Goal: Task Accomplishment & Management: Use online tool/utility

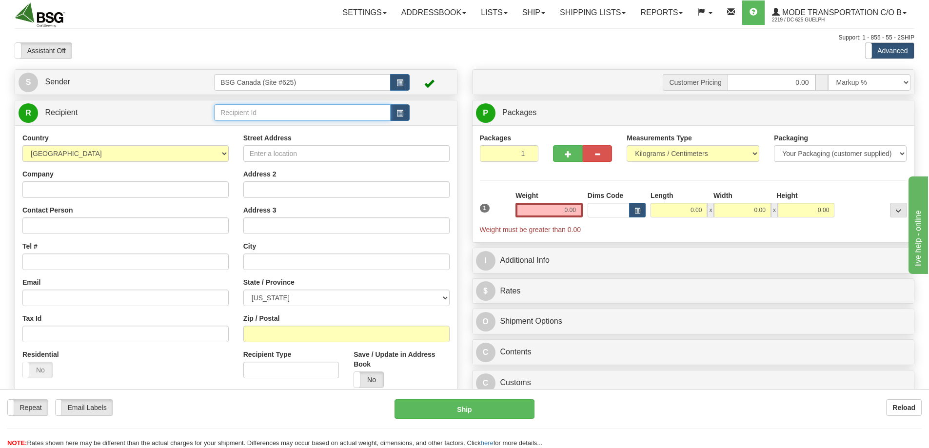
click at [277, 115] on input "text" at bounding box center [302, 112] width 177 height 17
click at [269, 129] on div "BRETON BREWING" at bounding box center [300, 127] width 167 height 11
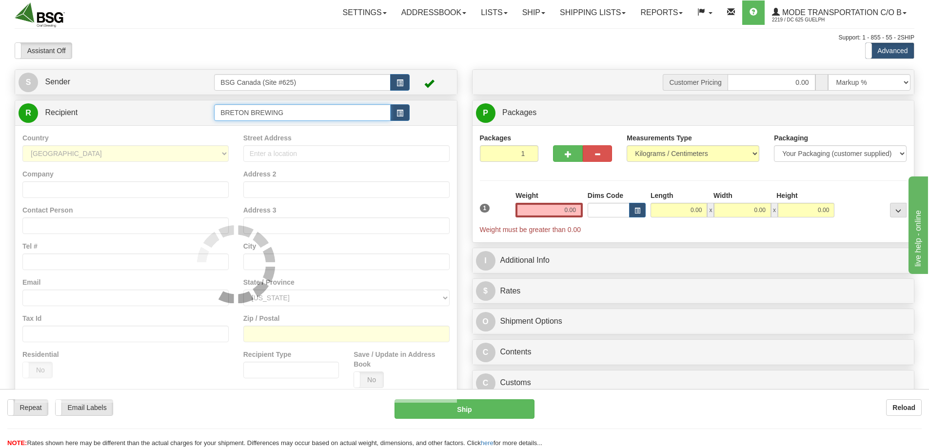
type input "BRETON BREWING"
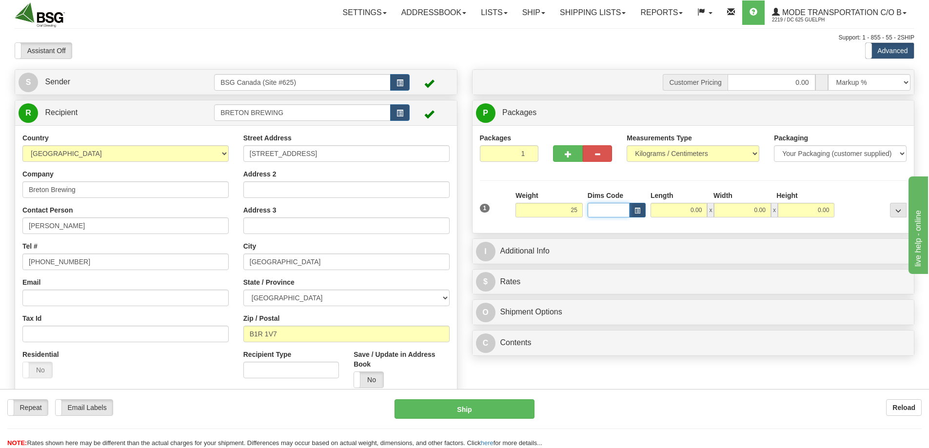
type input "25.00"
type input "60.00"
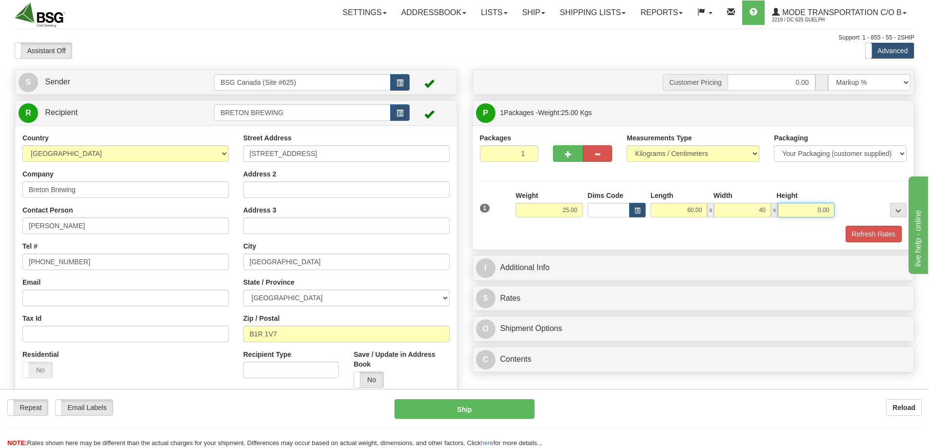
type input "40.00"
click at [861, 231] on button "Refresh Rates" at bounding box center [874, 234] width 56 height 17
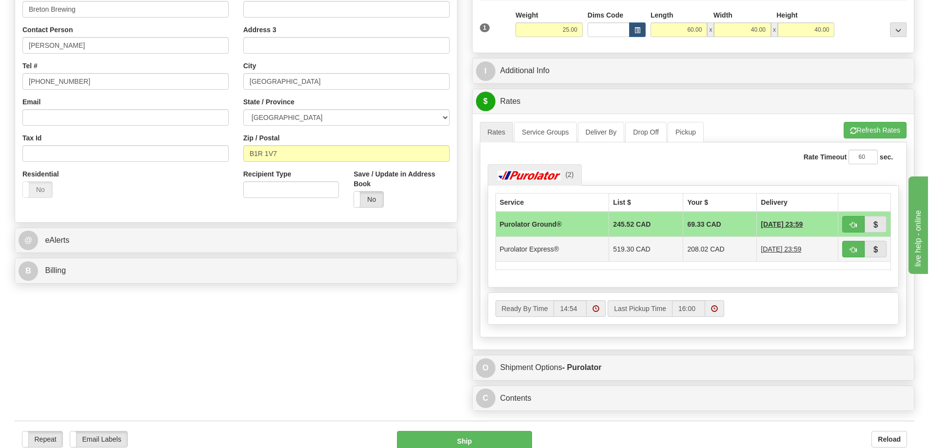
scroll to position [244, 0]
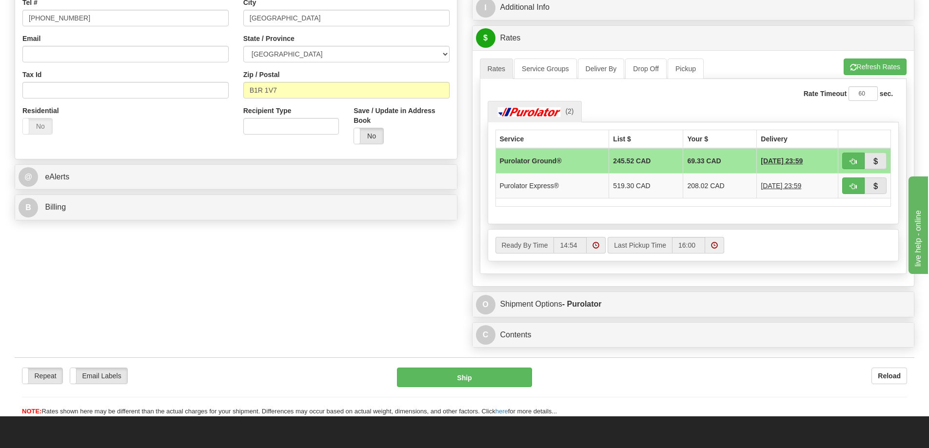
click at [385, 276] on div "S Sender BSG Canada (Site #625)" at bounding box center [464, 88] width 914 height 527
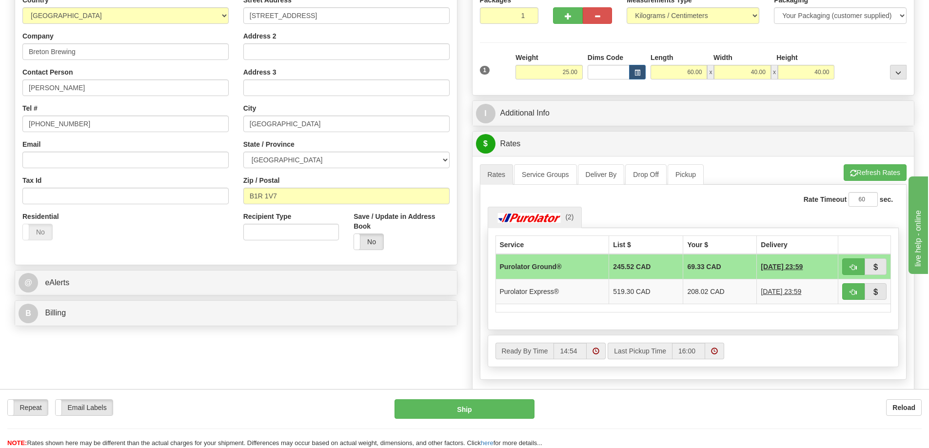
scroll to position [98, 0]
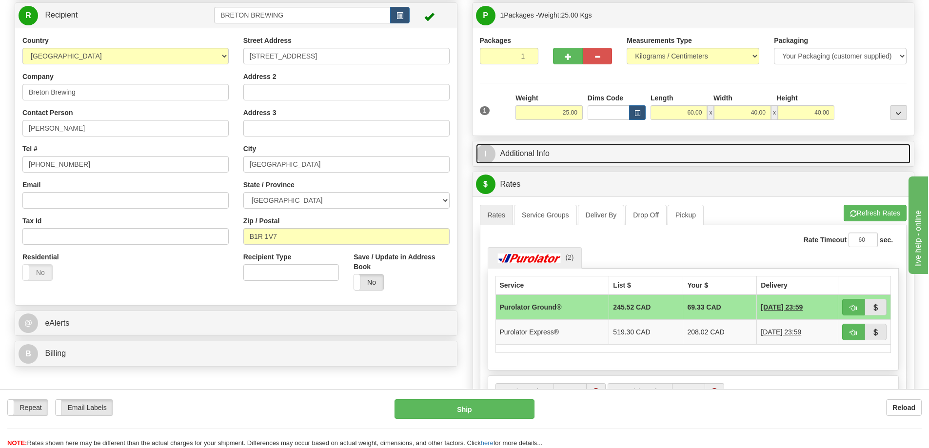
click at [560, 153] on link "I Additional Info" at bounding box center [693, 154] width 435 height 20
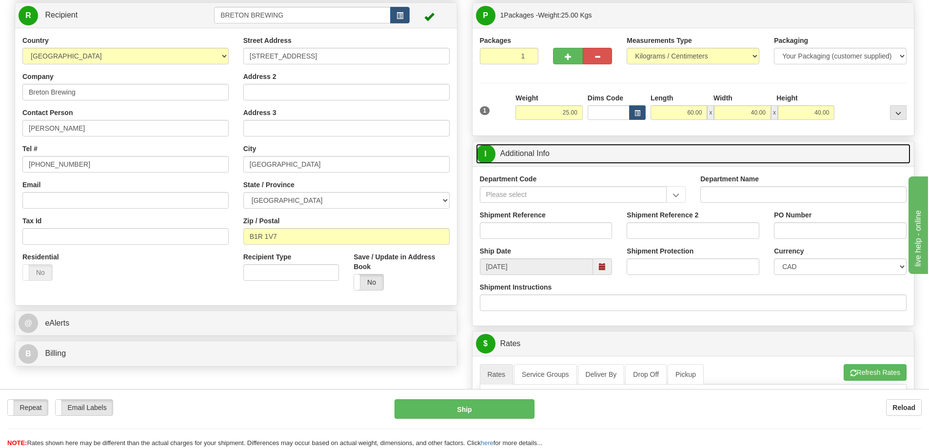
click at [605, 269] on span at bounding box center [602, 266] width 7 height 7
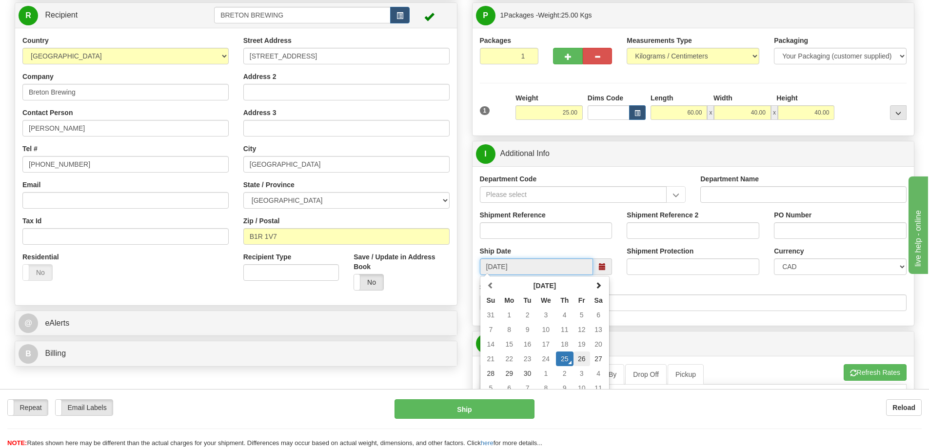
click at [580, 358] on td "26" at bounding box center [582, 359] width 17 height 15
type input "[DATE]"
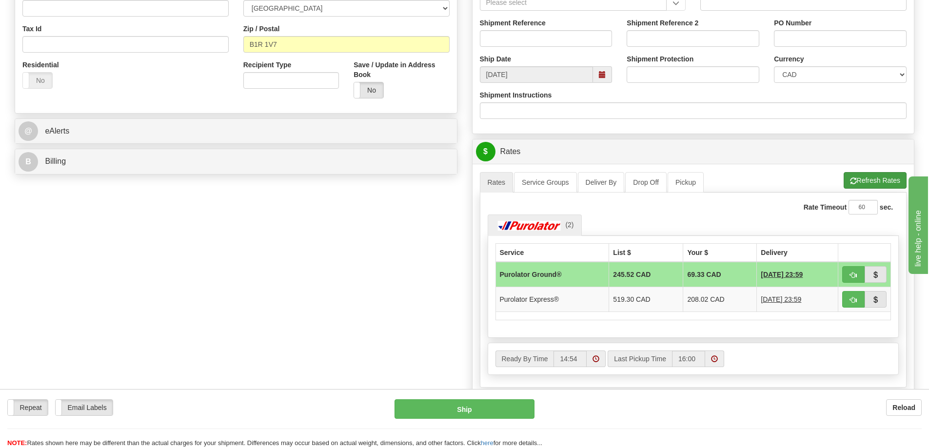
scroll to position [293, 0]
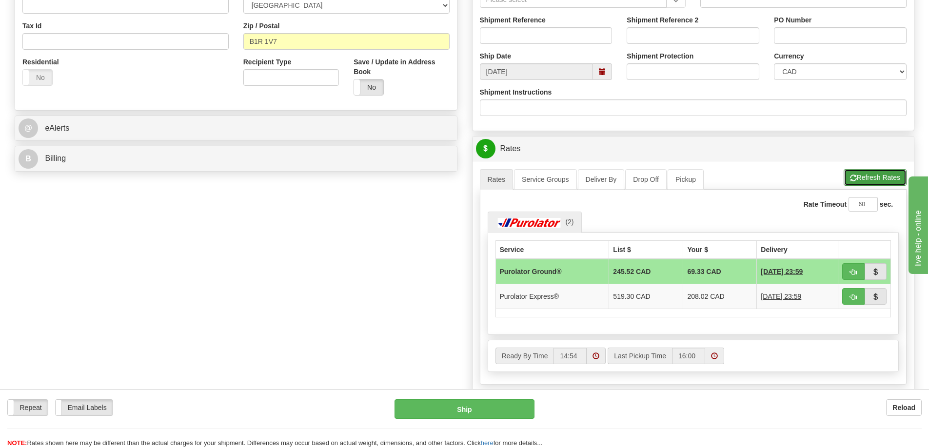
click at [885, 174] on button "Refresh Rates" at bounding box center [875, 177] width 63 height 17
